Goal: Register for event/course

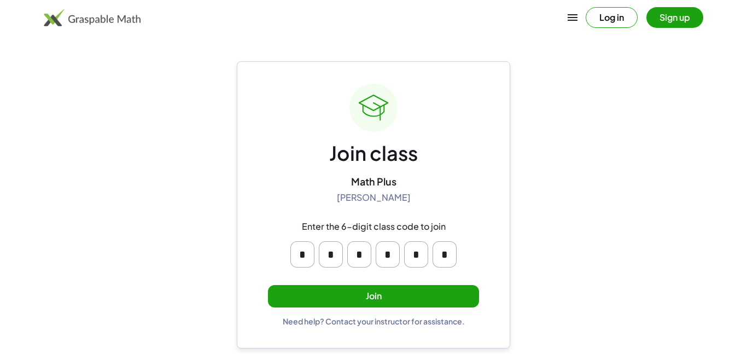
click at [373, 299] on button "Join" at bounding box center [373, 296] width 211 height 22
click at [357, 295] on button "Join" at bounding box center [373, 296] width 211 height 22
